Goal: Task Accomplishment & Management: Manage account settings

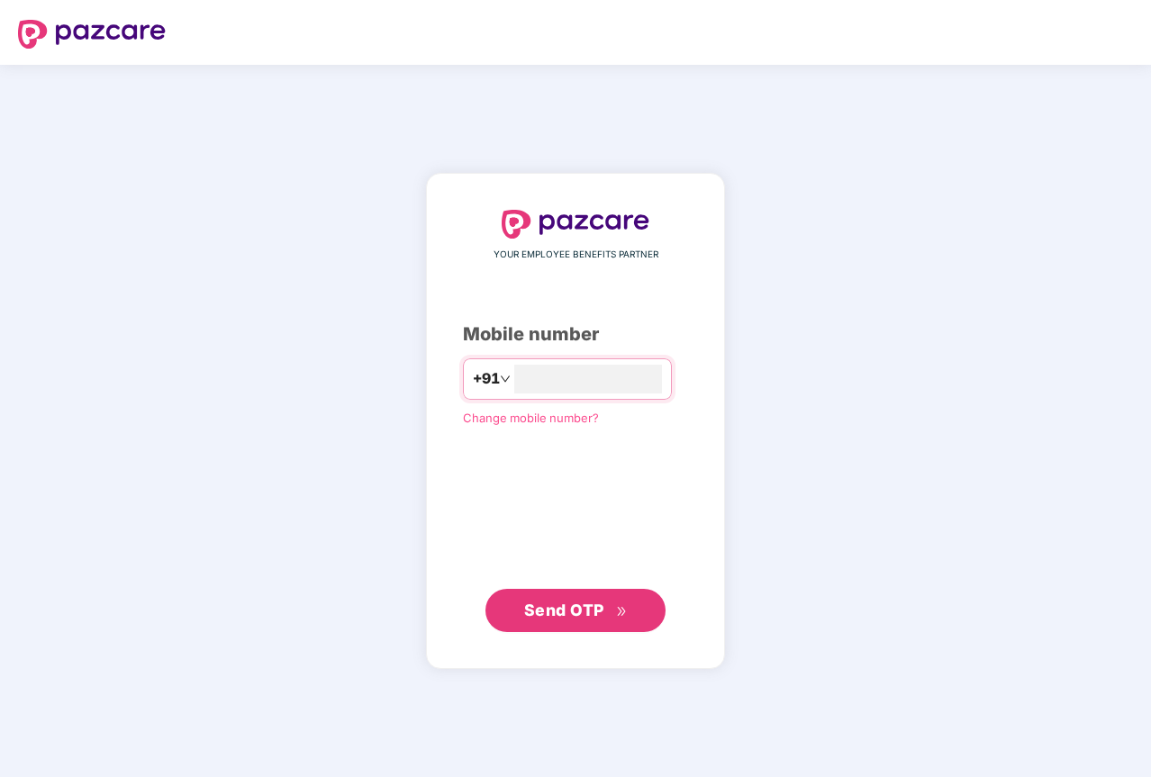
type input "**********"
click at [532, 600] on span "Send OTP" at bounding box center [576, 610] width 104 height 25
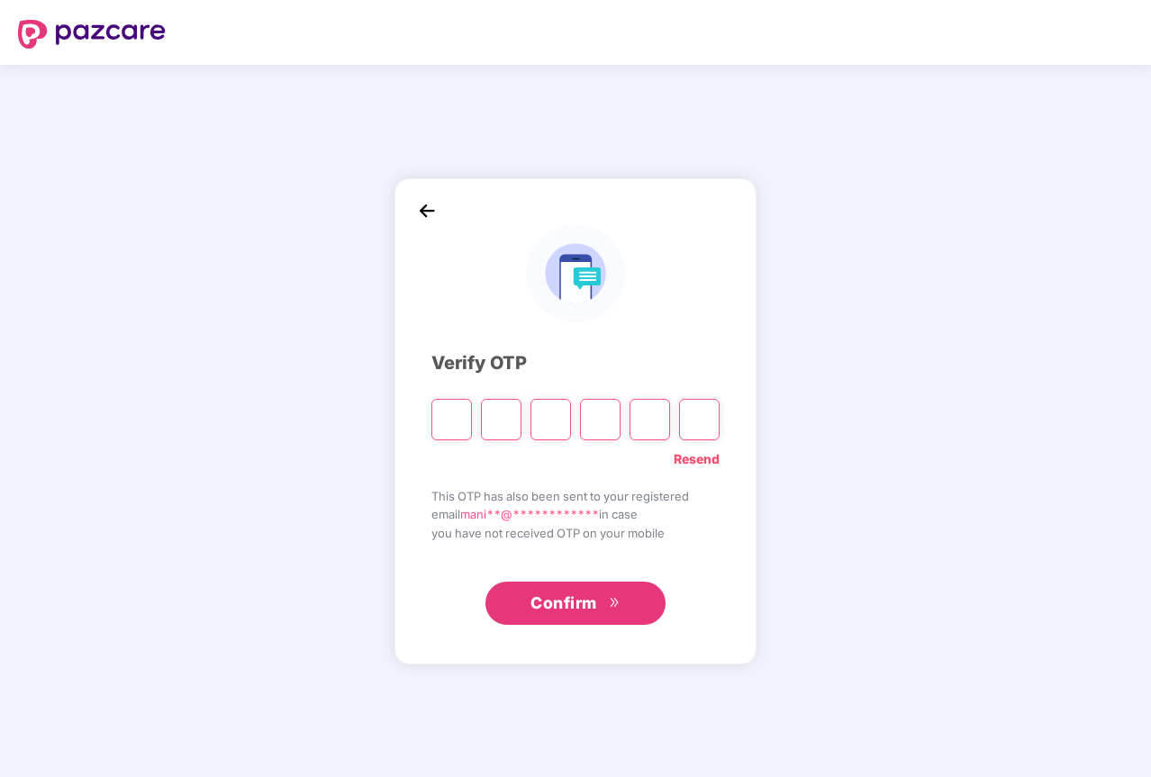
type input "*"
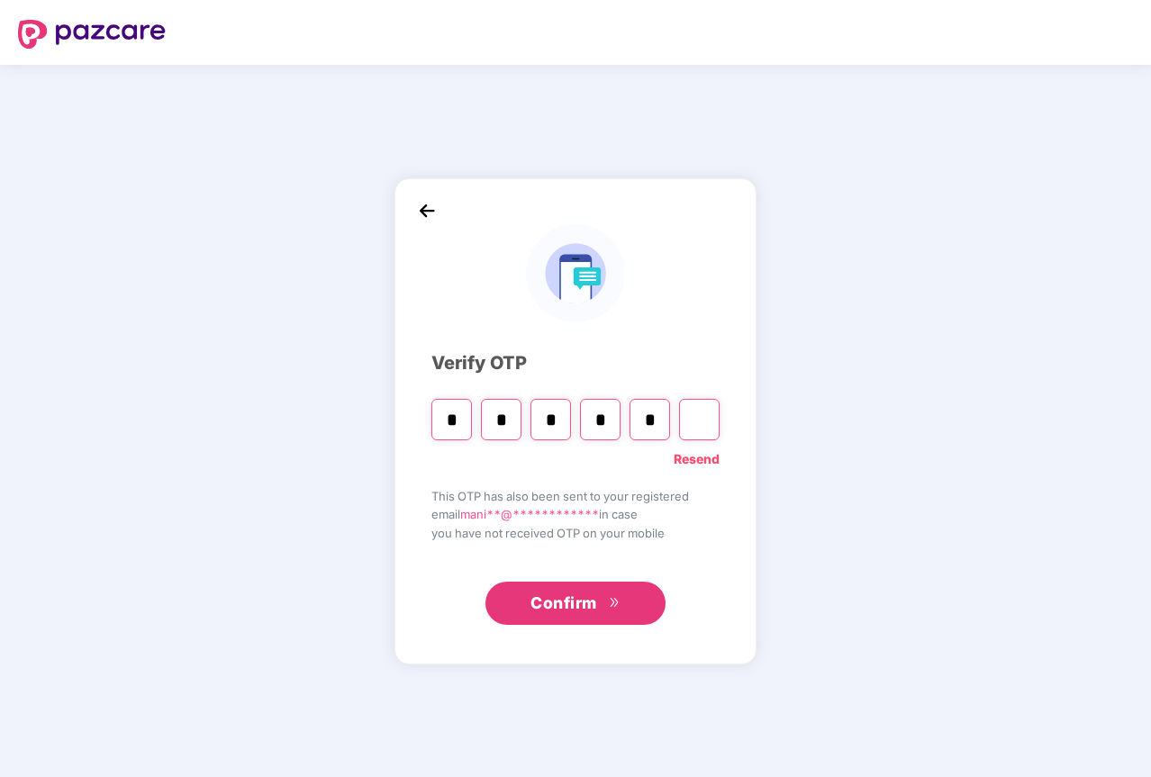
type input "*"
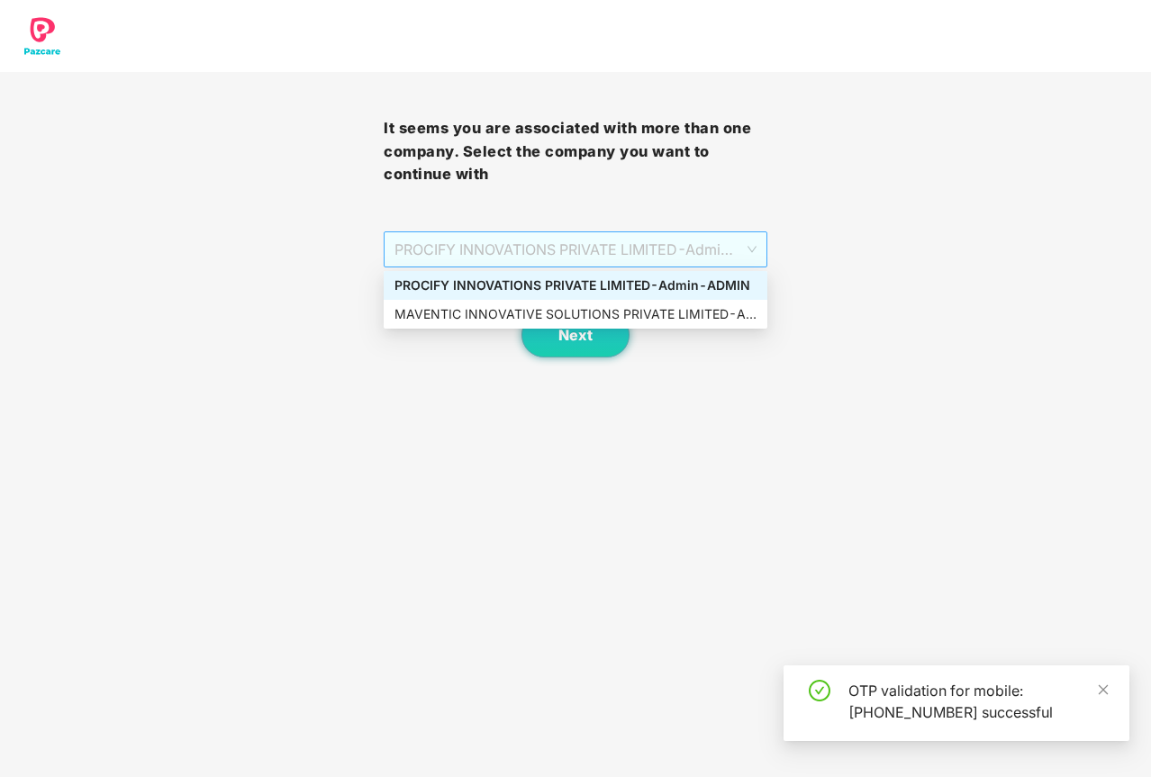
click at [505, 246] on span "PROCIFY INNOVATIONS PRIVATE LIMITED - Admin - ADMIN" at bounding box center [575, 249] width 362 height 34
click at [479, 319] on div "MAVENTIC INNOVATIVE SOLUTIONS PRIVATE LIMITED - Admin - ADMIN" at bounding box center [575, 314] width 362 height 20
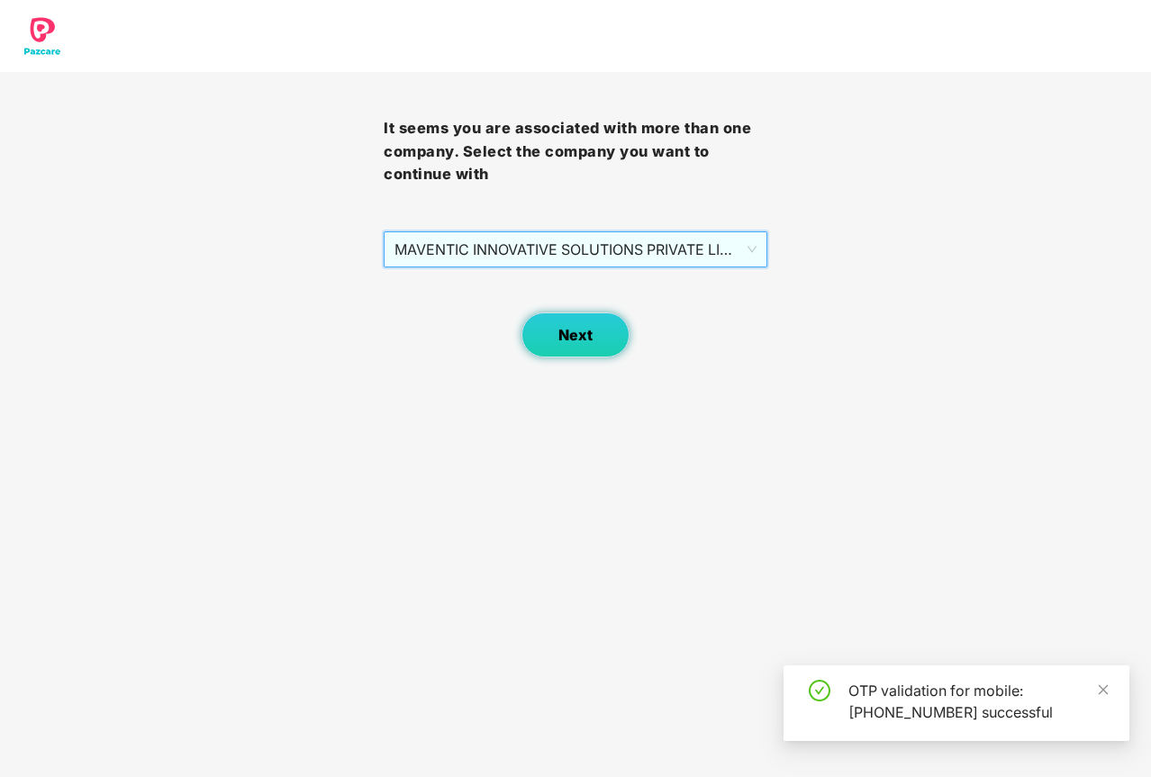
click at [564, 334] on span "Next" at bounding box center [575, 335] width 34 height 17
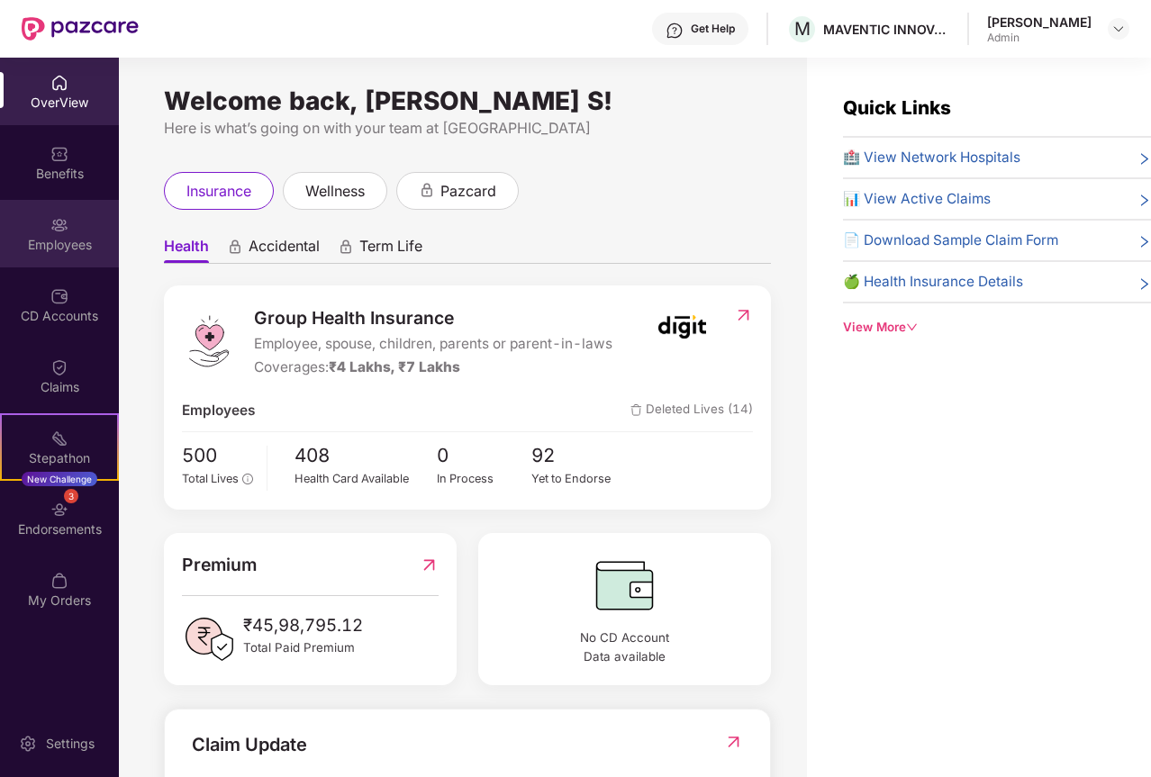
click at [65, 244] on div "Employees" at bounding box center [59, 245] width 119 height 18
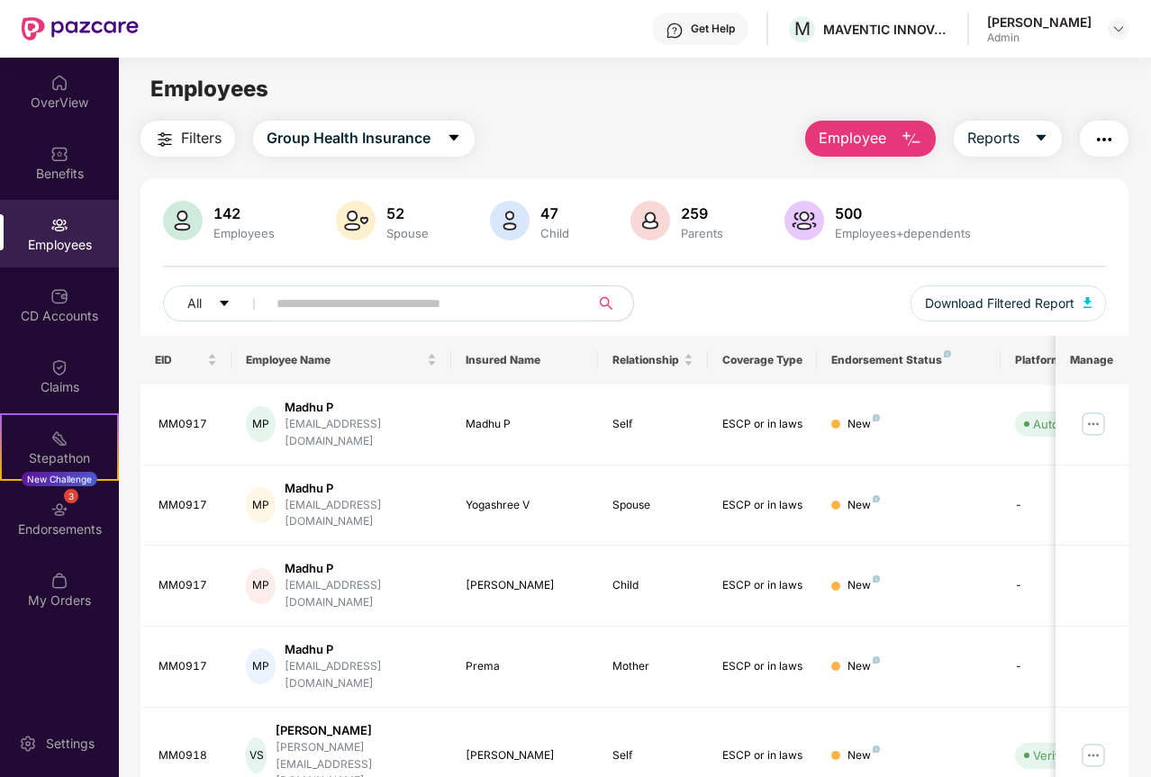
click at [332, 303] on input "text" at bounding box center [420, 303] width 289 height 27
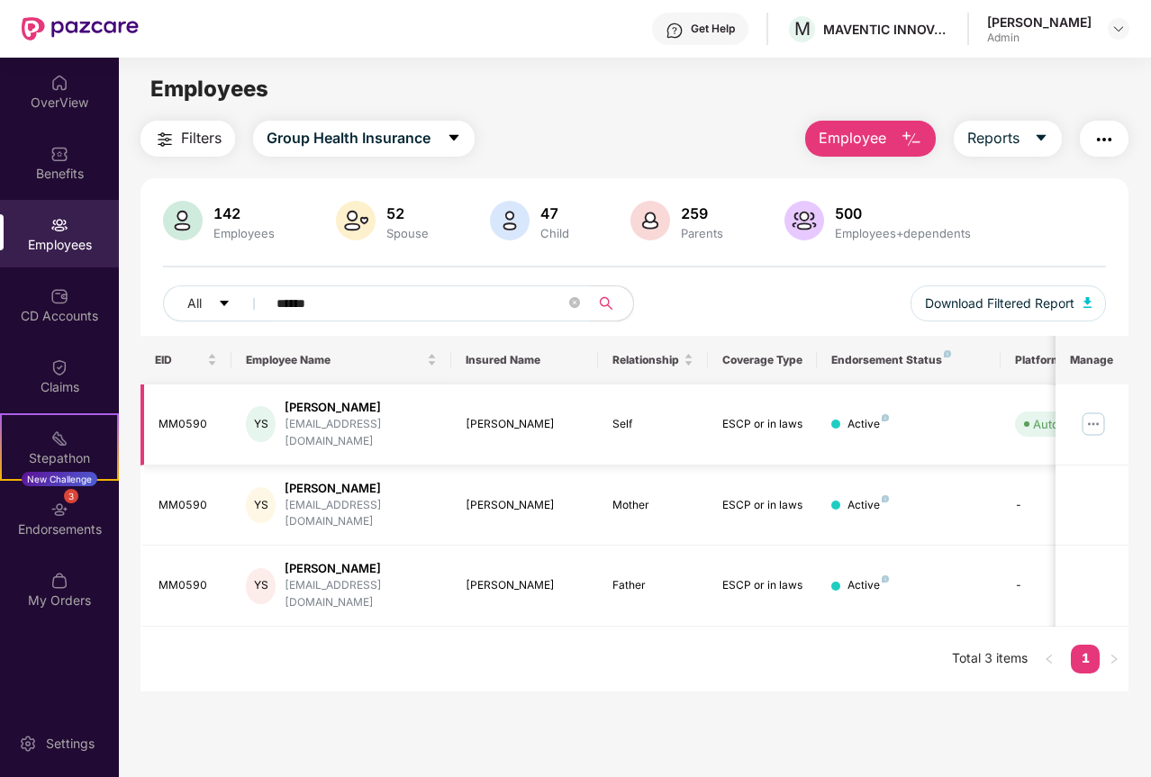
type input "******"
click at [1097, 419] on img at bounding box center [1093, 424] width 29 height 29
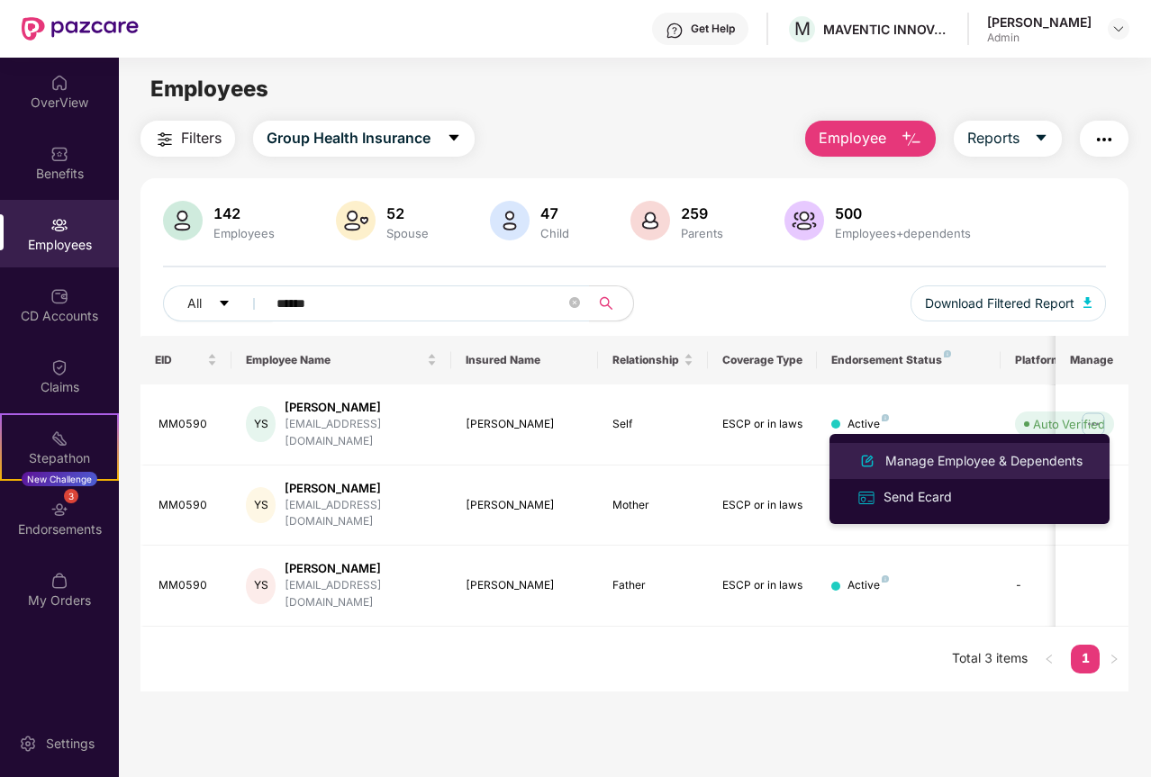
click at [918, 462] on div "Manage Employee & Dependents" at bounding box center [983, 461] width 204 height 20
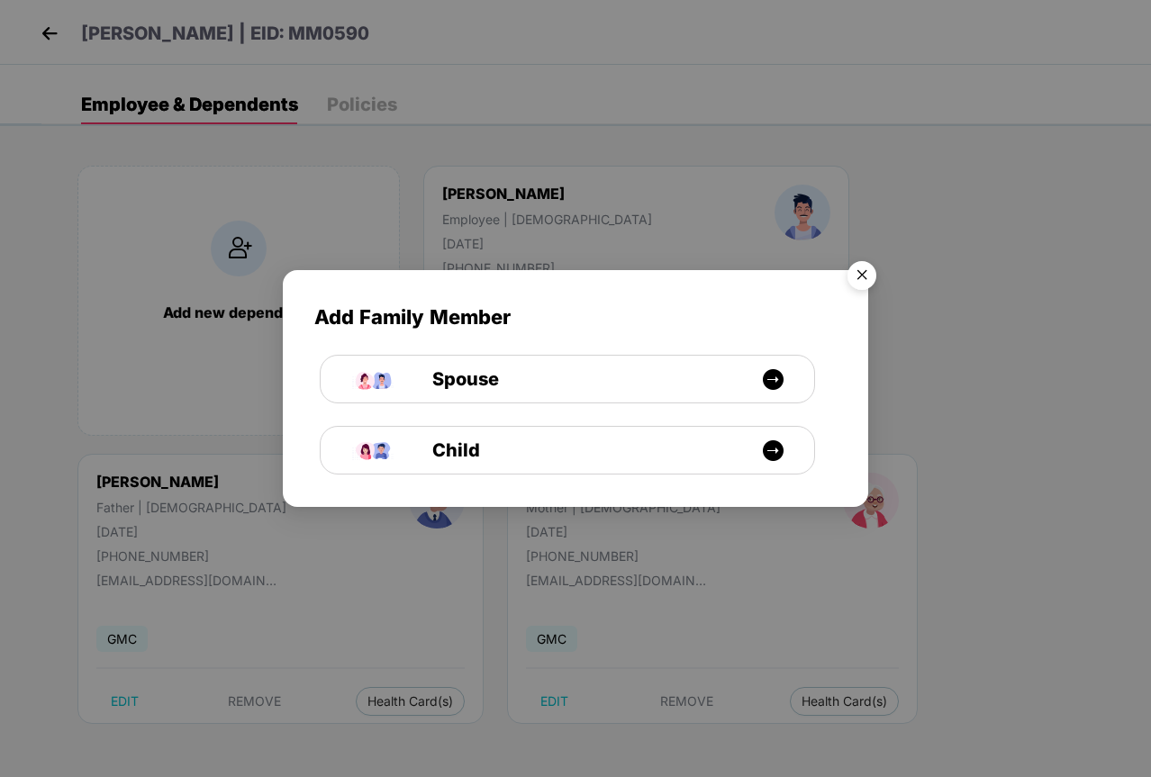
click at [863, 279] on img "Close" at bounding box center [861, 278] width 50 height 50
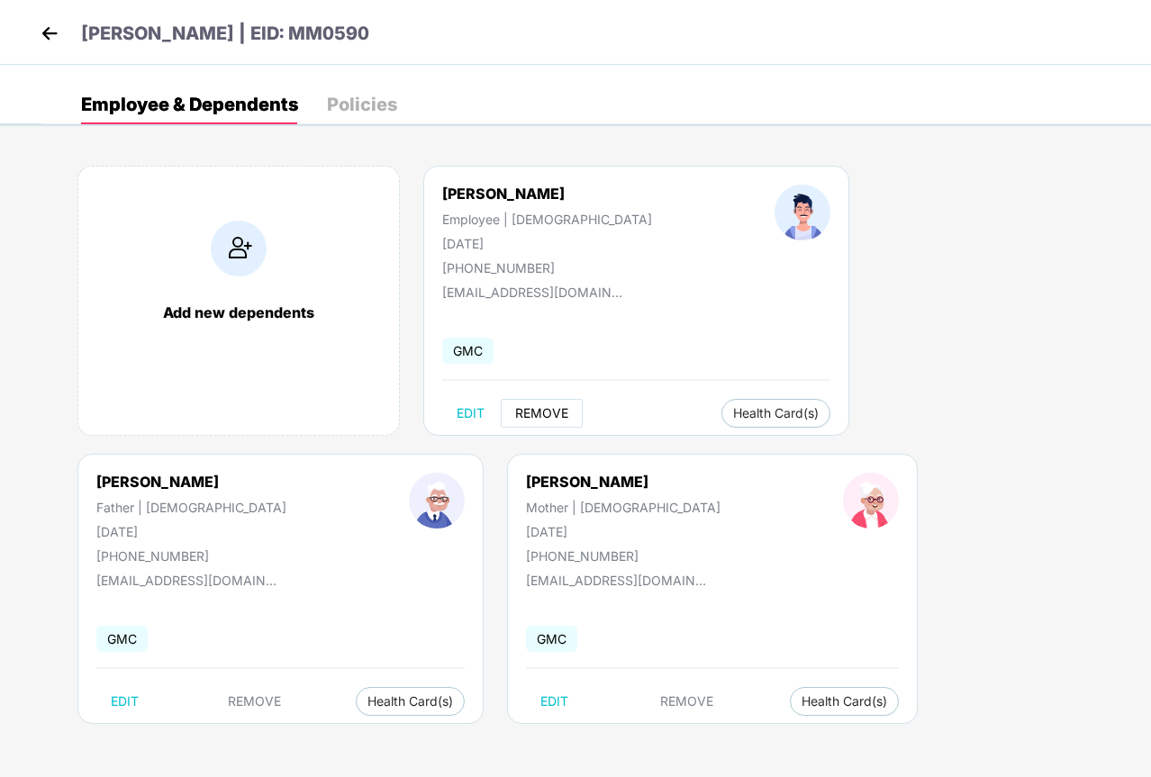
click at [542, 412] on span "REMOVE" at bounding box center [541, 413] width 53 height 14
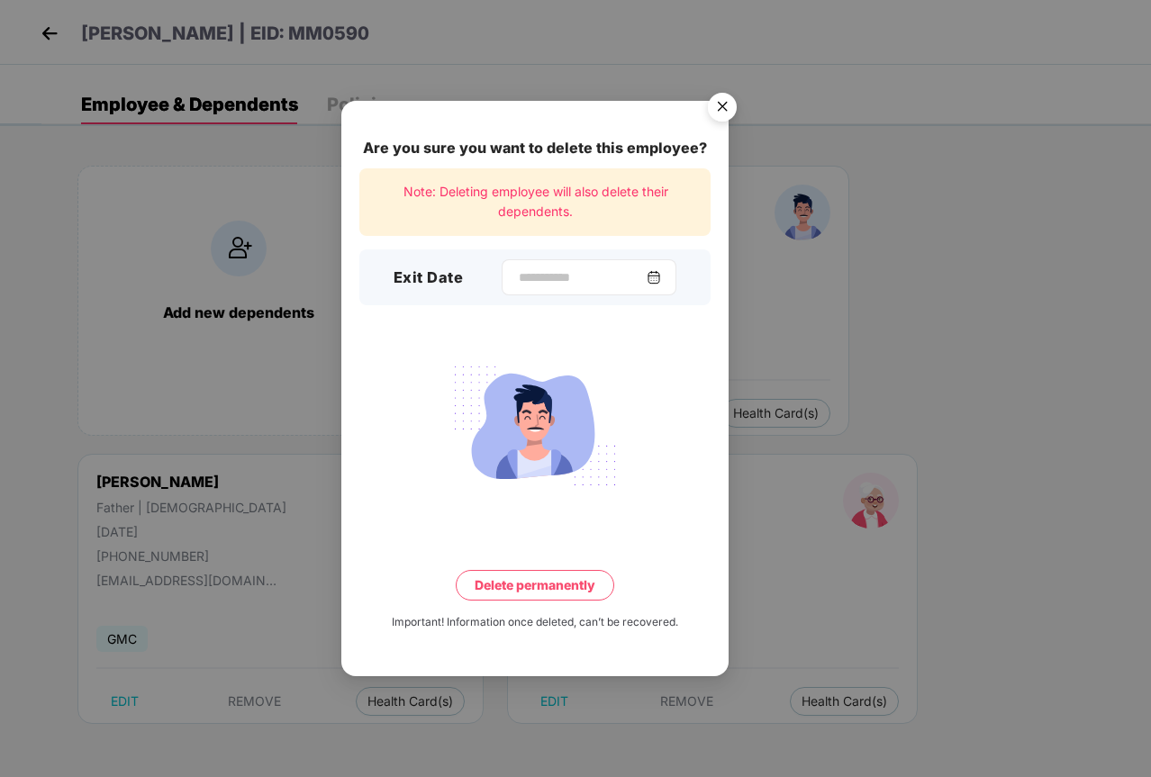
click at [661, 275] on img at bounding box center [653, 277] width 14 height 14
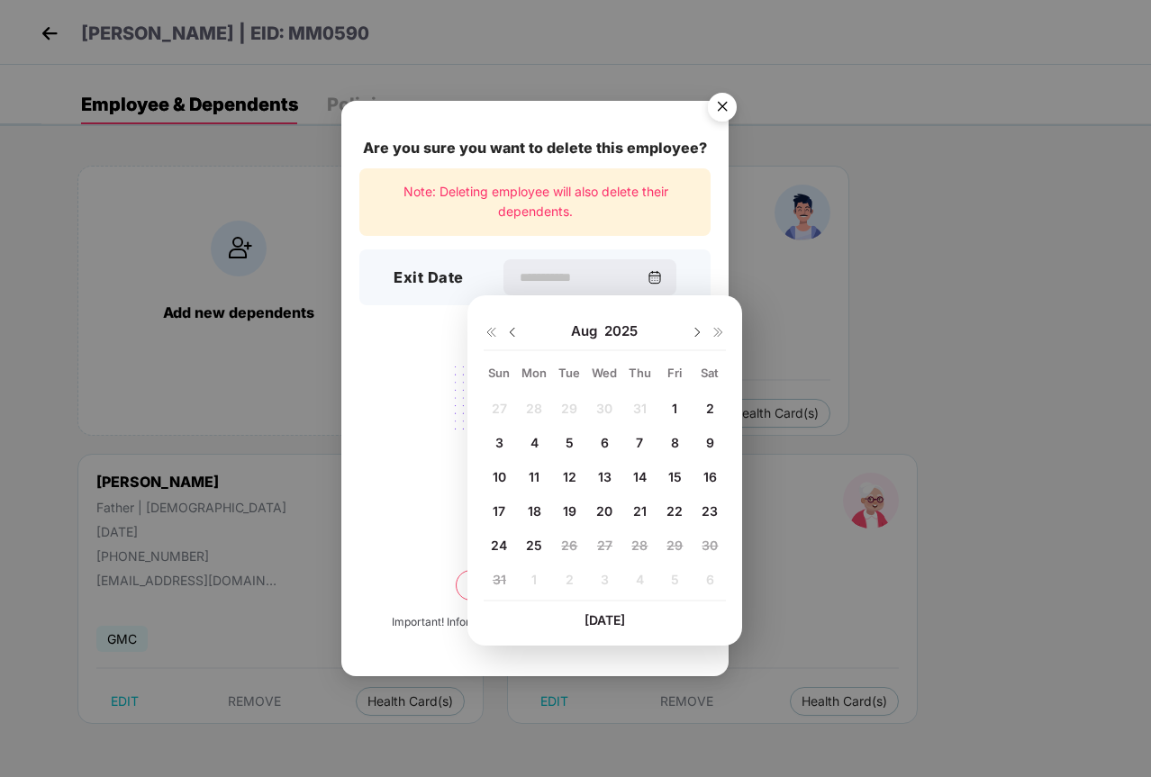
click at [676, 510] on span "22" at bounding box center [674, 510] width 16 height 15
type input "**********"
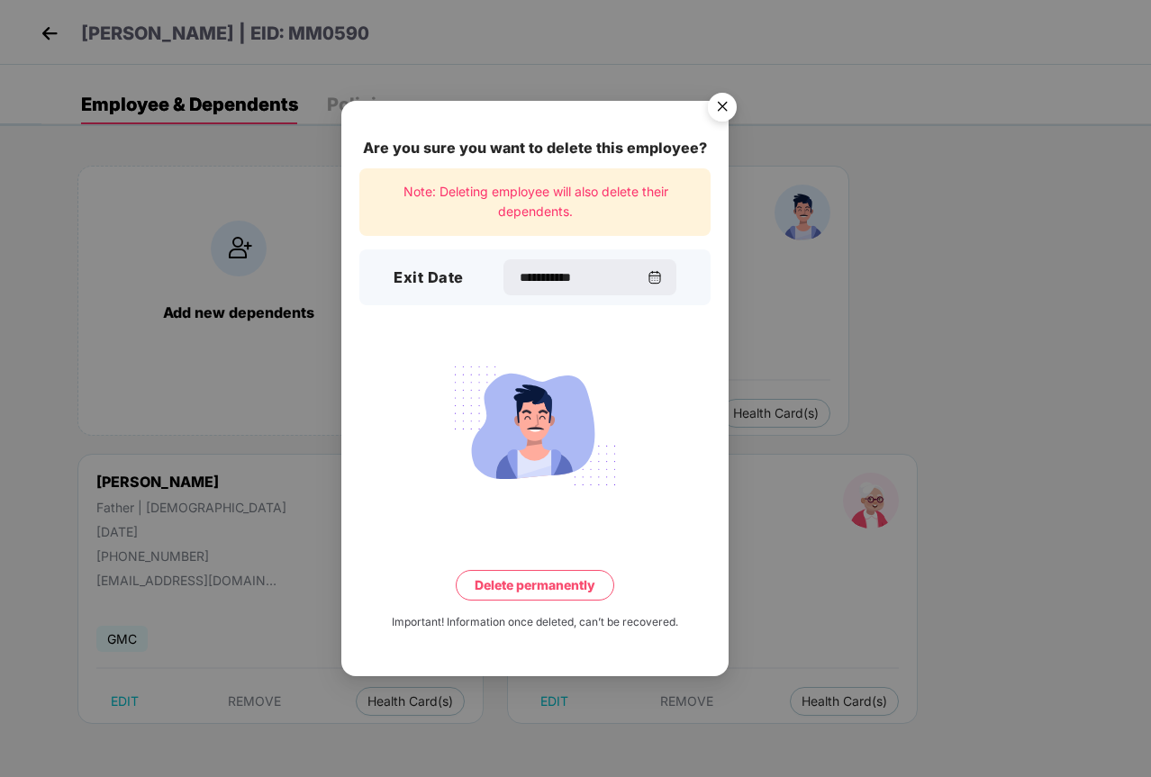
click at [553, 585] on button "Delete permanently" at bounding box center [535, 585] width 158 height 31
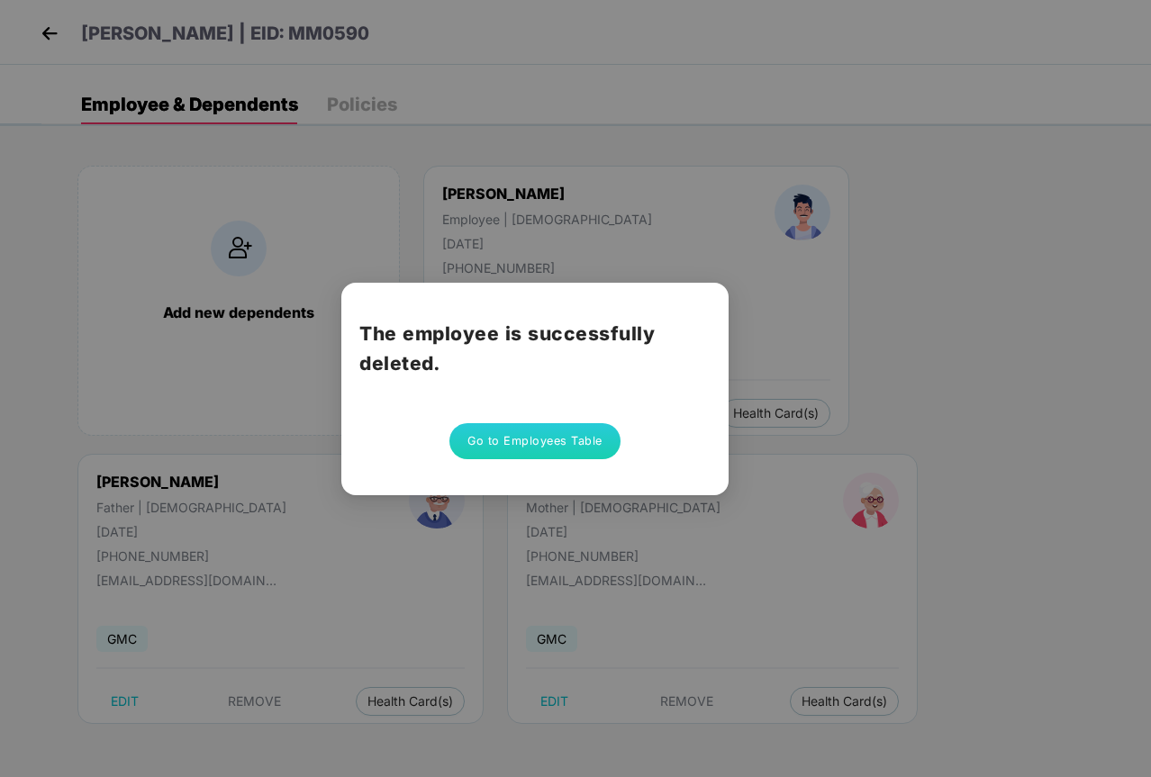
click at [542, 450] on button "Go to Employees Table" at bounding box center [534, 441] width 171 height 36
